Goal: Find contact information: Find contact information

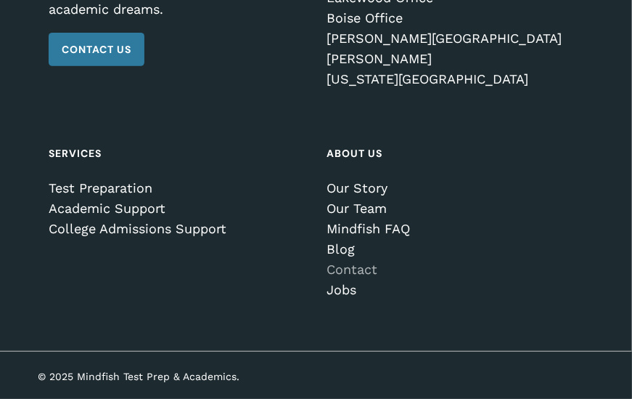
click at [340, 272] on link "Contact" at bounding box center [449, 269] width 245 height 15
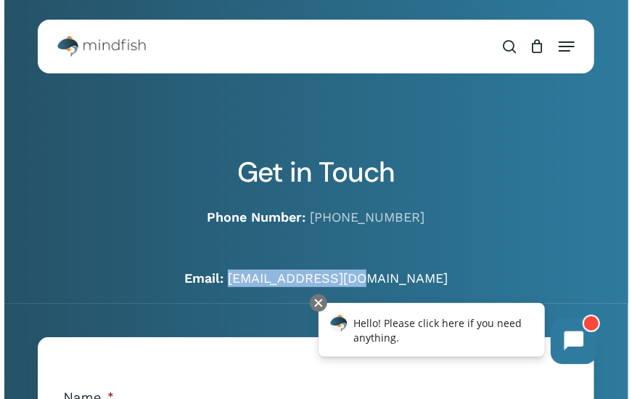
drag, startPoint x: 408, startPoint y: 279, endPoint x: 274, endPoint y: 282, distance: 133.6
click at [274, 282] on p "Email: [EMAIL_ADDRESS][DOMAIN_NAME]" at bounding box center [316, 277] width 556 height 17
copy link "[EMAIL_ADDRESS][DOMAIN_NAME]"
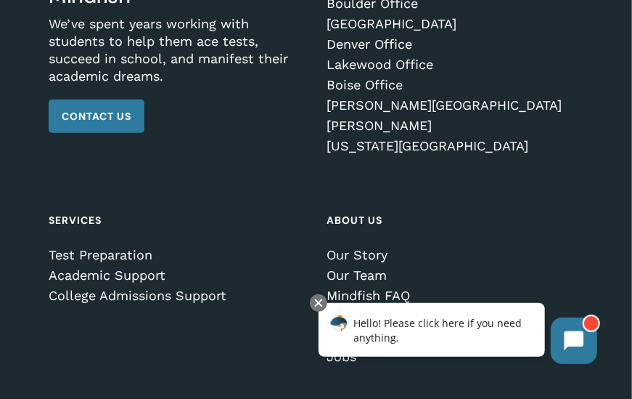
scroll to position [2422, 0]
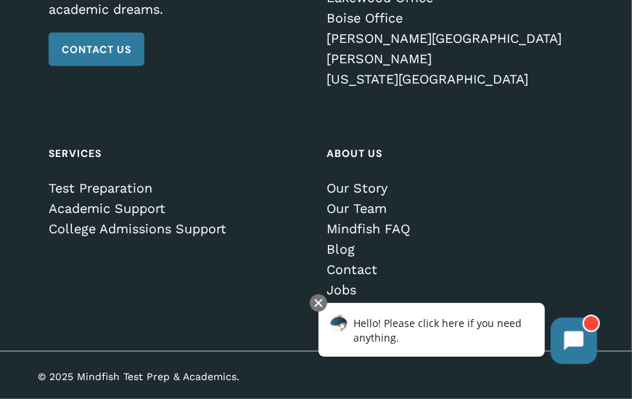
click at [287, 393] on div "© 2025 Mindfish Test Prep & Academics." at bounding box center [316, 375] width 632 height 48
click at [352, 208] on link "Our Team" at bounding box center [449, 208] width 245 height 15
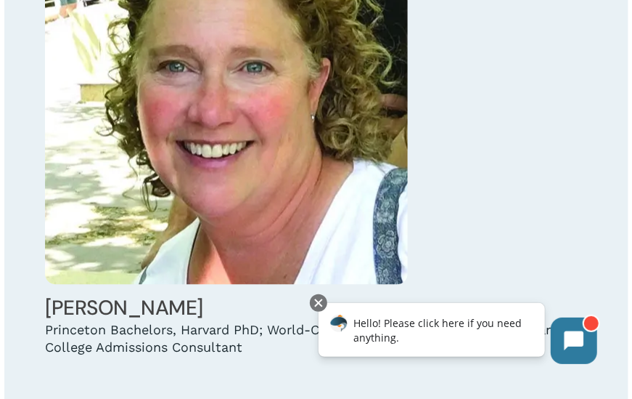
scroll to position [4594, 0]
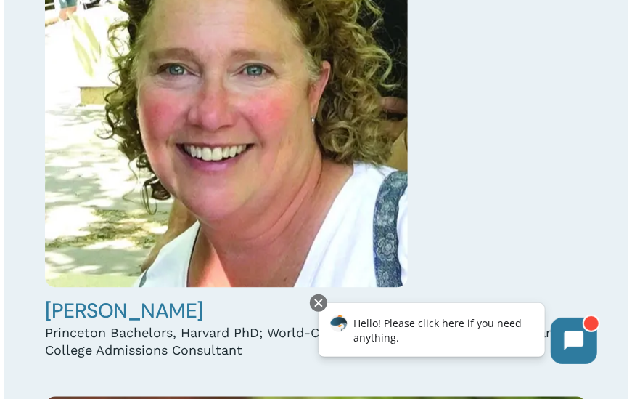
click at [199, 321] on h4 "[PERSON_NAME]" at bounding box center [316, 311] width 542 height 26
